Goal: Check status: Check status

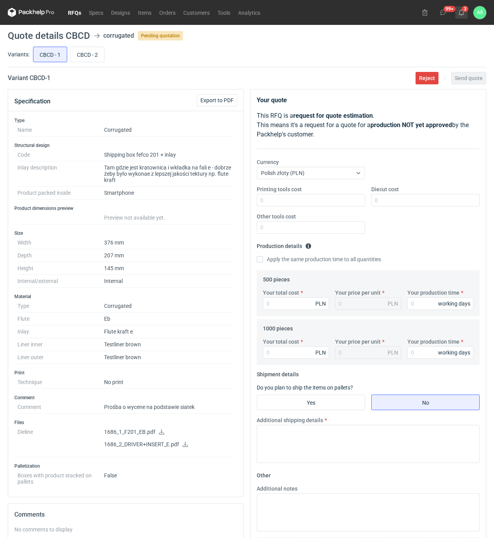
click at [462, 13] on icon at bounding box center [462, 12] width 6 height 6
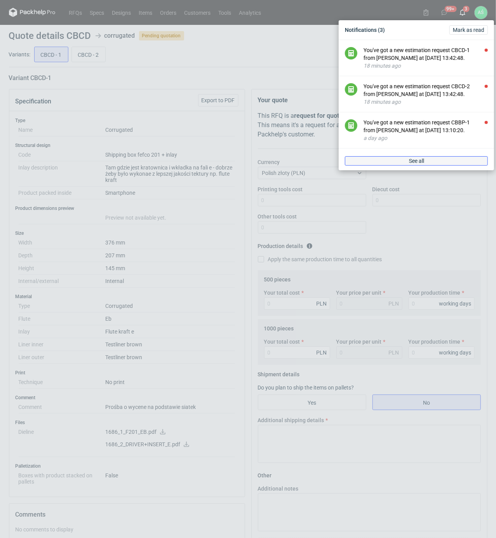
click at [412, 162] on span "See all" at bounding box center [416, 160] width 15 height 5
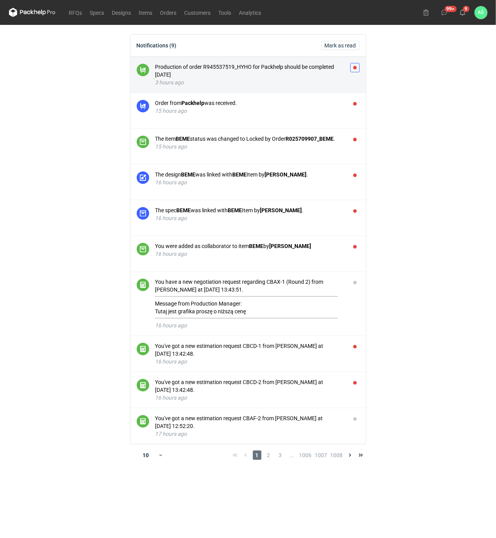
click at [355, 65] on button "button" at bounding box center [355, 67] width 9 height 9
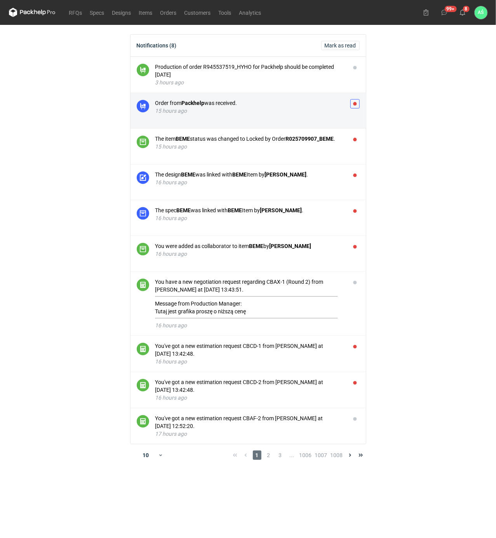
click at [354, 105] on button "button" at bounding box center [355, 103] width 9 height 9
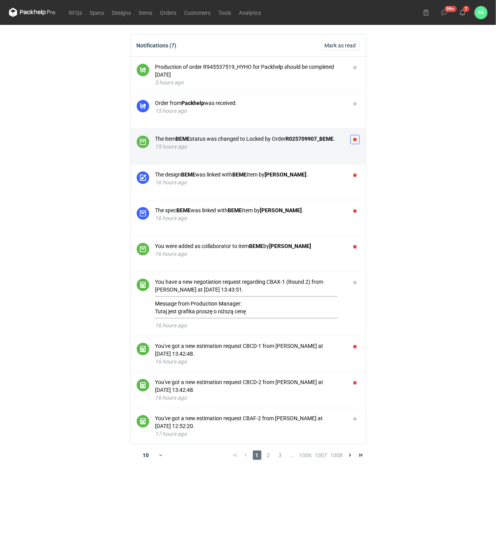
click at [353, 140] on button "button" at bounding box center [355, 139] width 9 height 9
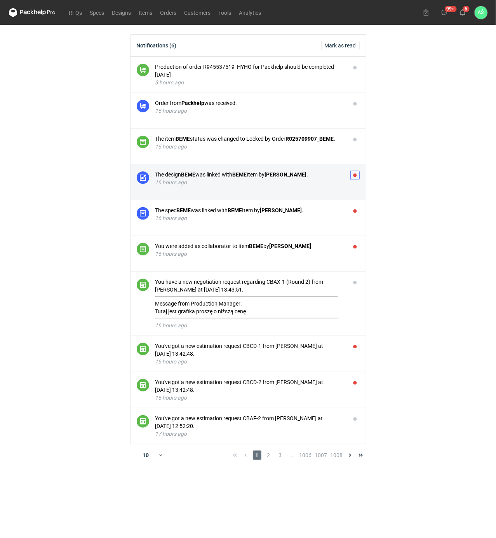
click at [357, 176] on button "button" at bounding box center [355, 175] width 9 height 9
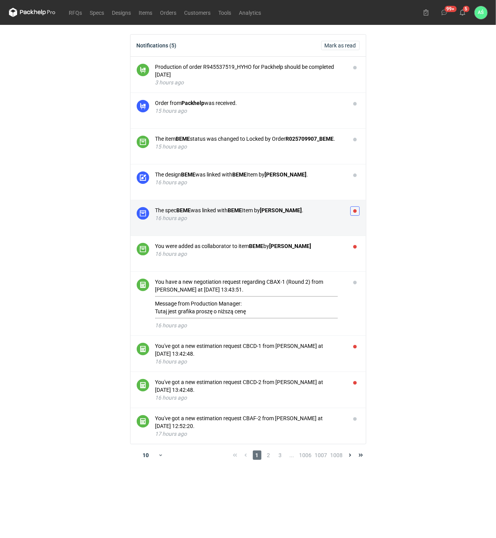
click at [358, 212] on button "button" at bounding box center [355, 210] width 9 height 9
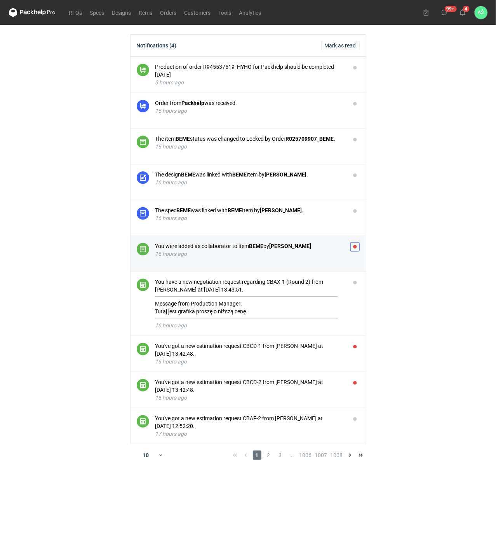
click at [353, 250] on button "button" at bounding box center [355, 246] width 9 height 9
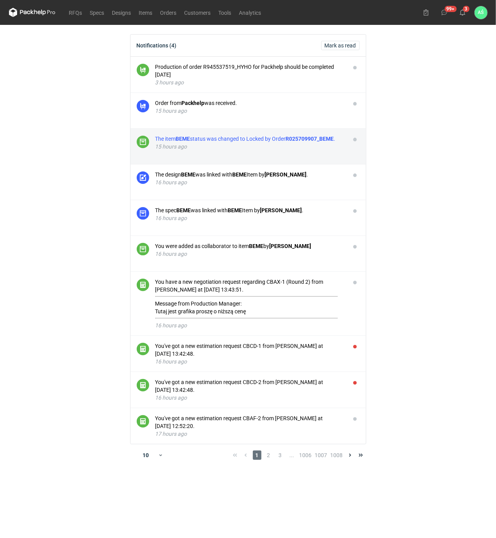
click at [276, 141] on div "The item BEME status was changed to Locked by Order R025709907_BEME ." at bounding box center [249, 139] width 189 height 8
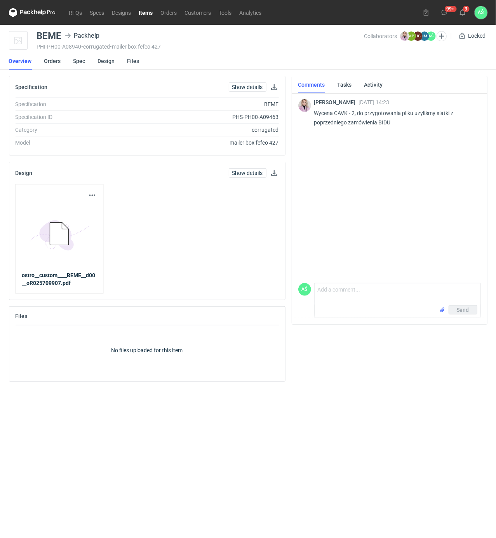
click at [83, 61] on link "Spec" at bounding box center [79, 60] width 12 height 17
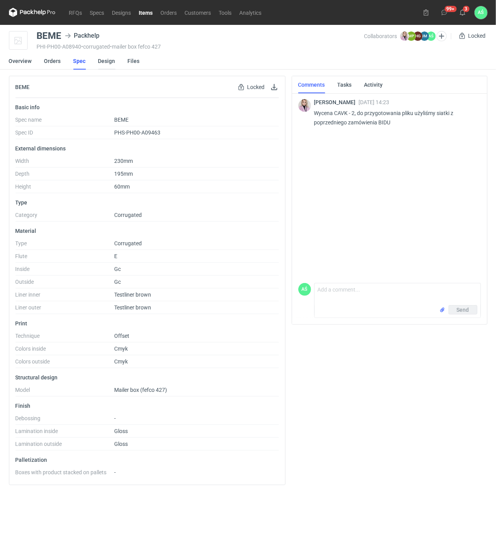
click at [109, 58] on link "Design" at bounding box center [106, 60] width 17 height 17
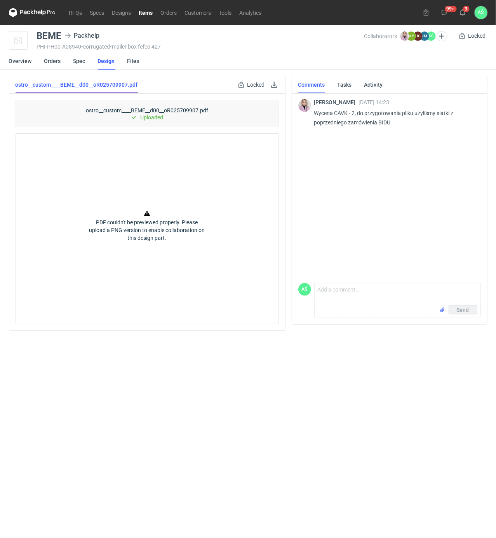
click at [108, 86] on link "ostro__custom____BEME__d00__oR025709907.pdf" at bounding box center [77, 84] width 122 height 17
click at [260, 84] on div "Locked" at bounding box center [252, 84] width 30 height 9
click at [271, 84] on link at bounding box center [274, 84] width 9 height 9
click at [367, 155] on div "[PERSON_NAME] [DATE] 14:23 Wycena CAVK - 2, do przygotowania pliku użyliśmy sia…" at bounding box center [390, 131] width 183 height 78
click at [463, 14] on use at bounding box center [462, 12] width 5 height 6
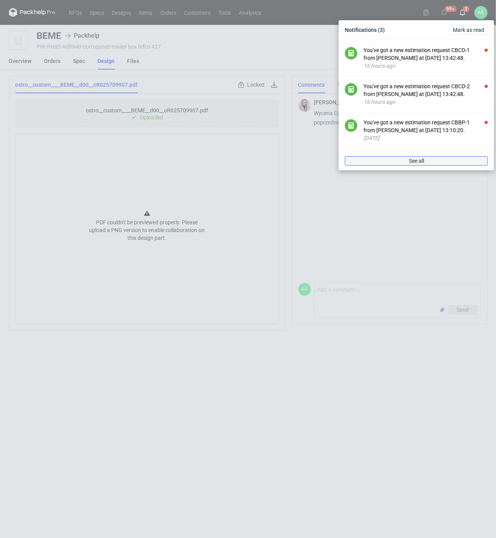
click at [415, 160] on span "See all" at bounding box center [416, 160] width 15 height 5
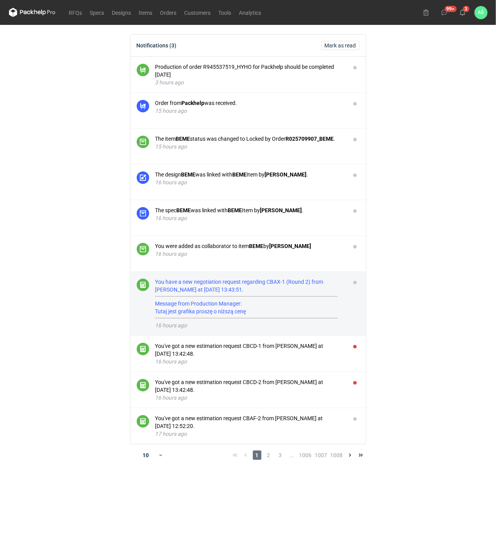
click at [280, 299] on div "You have a new negotiation request regarding CBAX-1 (Round 2) from [PERSON_NAME…" at bounding box center [249, 298] width 189 height 41
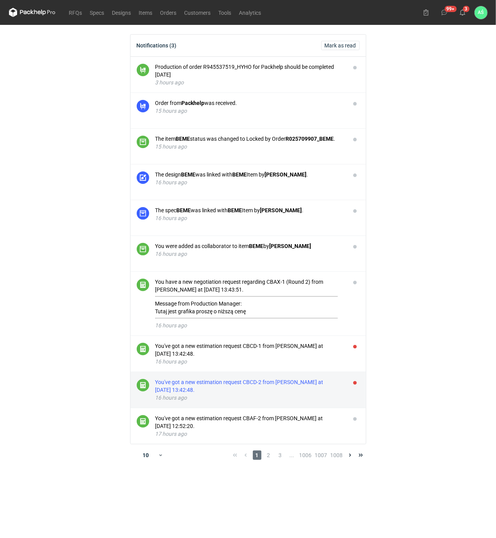
click at [285, 386] on div "You've got a new estimation request CBCD-2 from [PERSON_NAME] at [DATE] 13:42:4…" at bounding box center [249, 386] width 189 height 16
